Goal: Find specific page/section: Find specific page/section

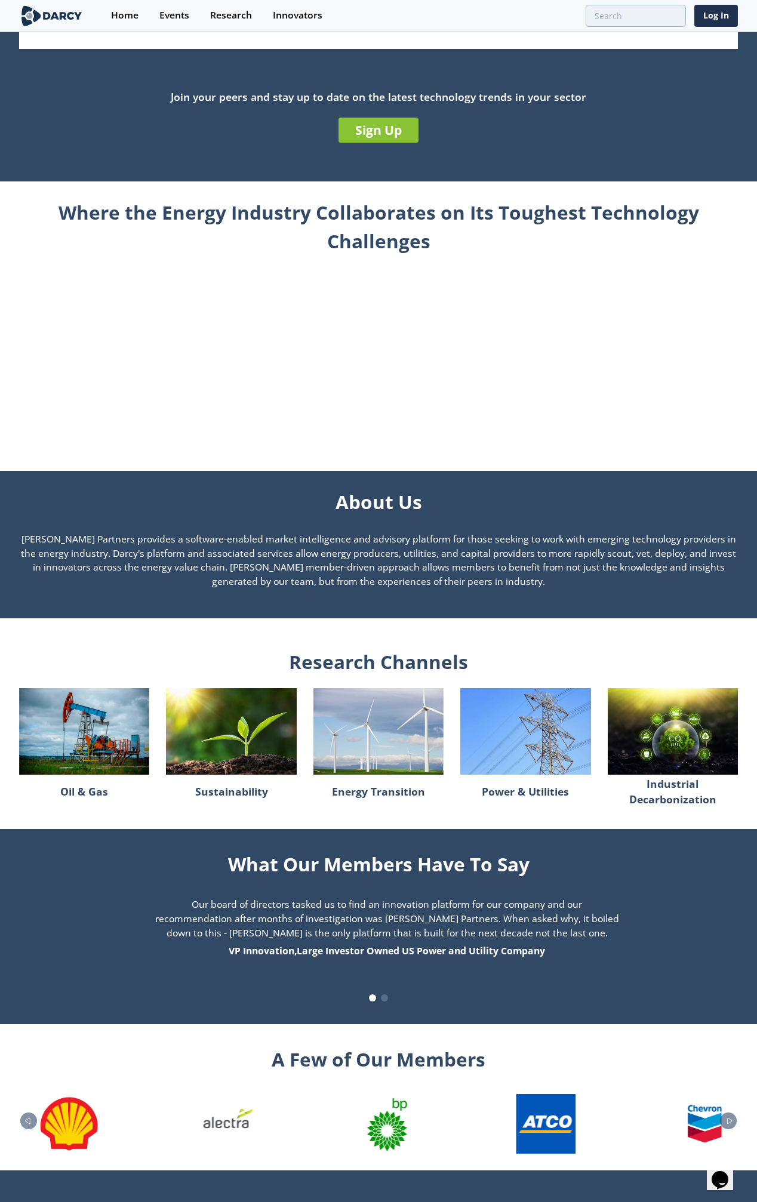
scroll to position [509, 0]
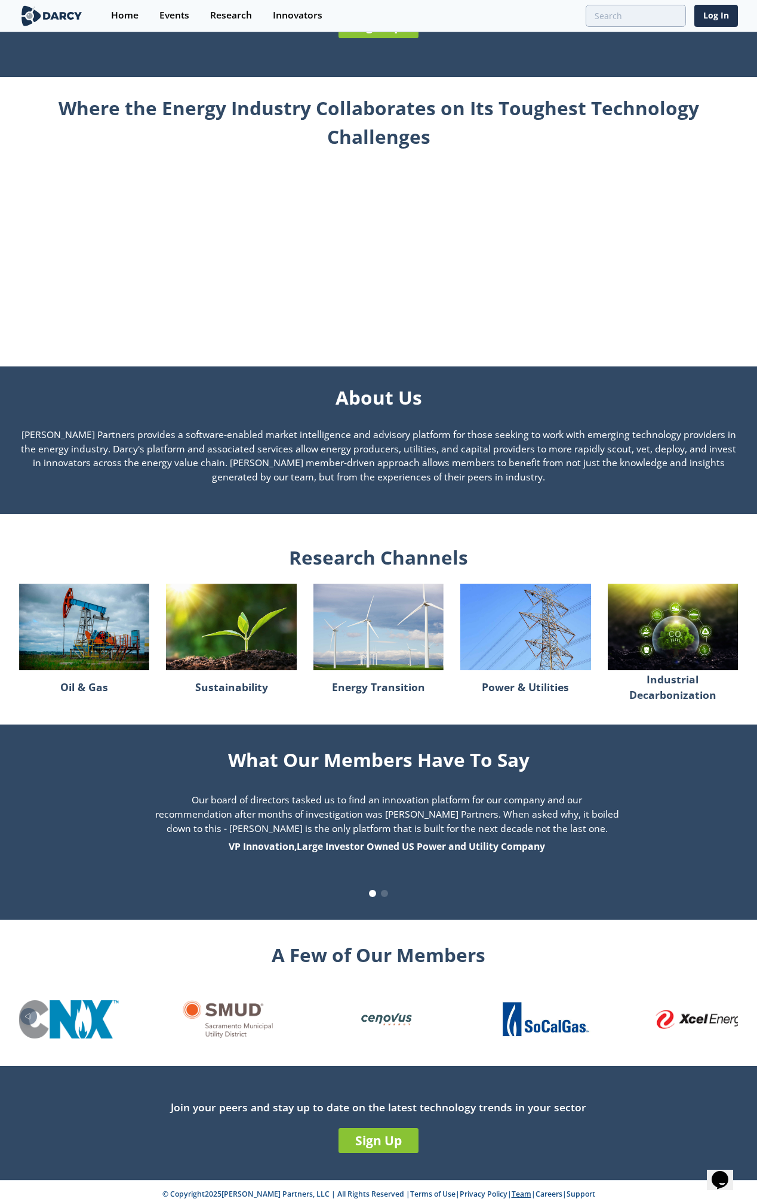
click at [511, 1189] on link "Team" at bounding box center [521, 1194] width 20 height 10
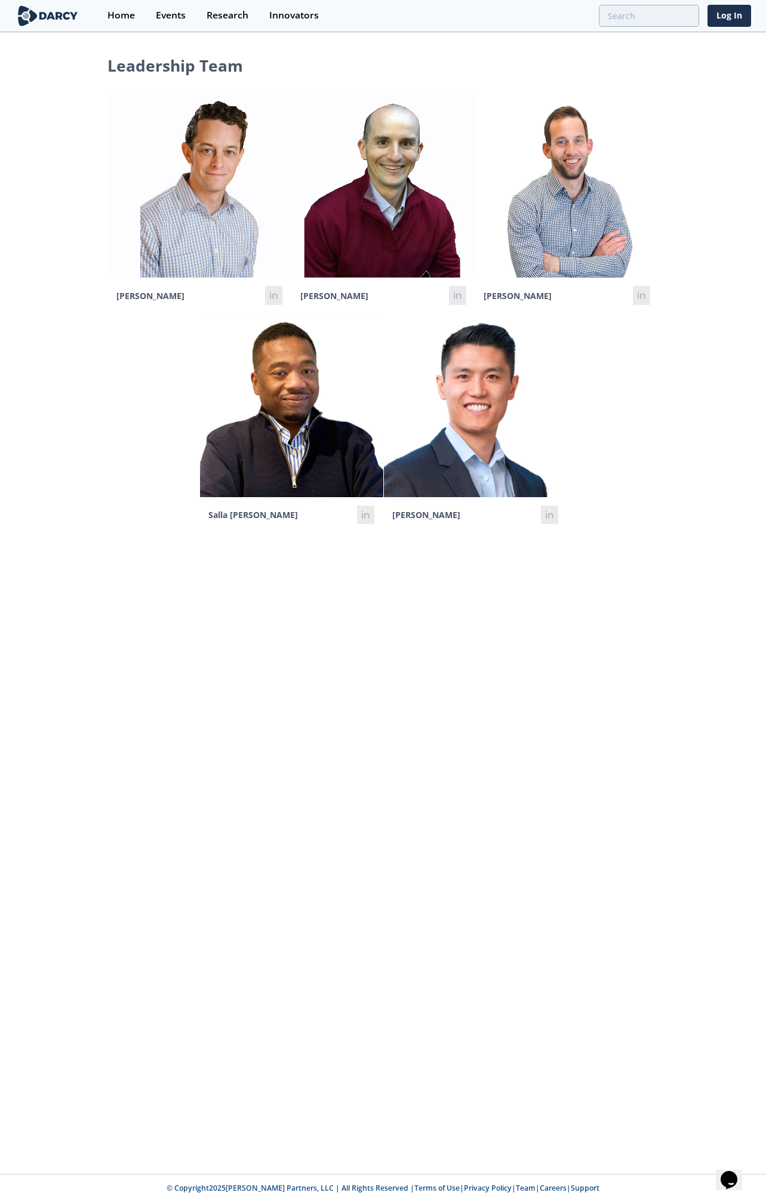
click at [217, 256] on img at bounding box center [199, 185] width 183 height 183
click at [61, 15] on img at bounding box center [48, 15] width 65 height 21
